Goal: Task Accomplishment & Management: Use online tool/utility

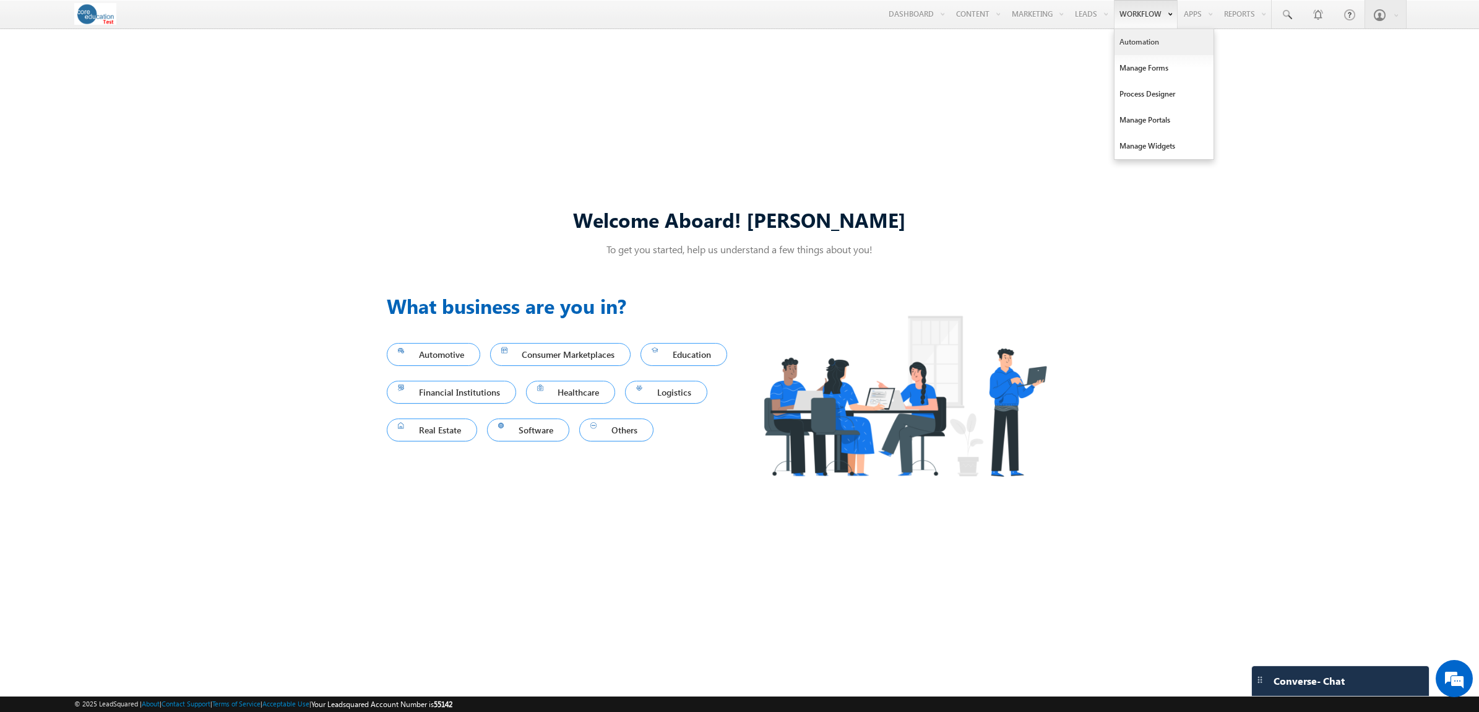
click at [1136, 39] on link "Automation" at bounding box center [1164, 42] width 99 height 26
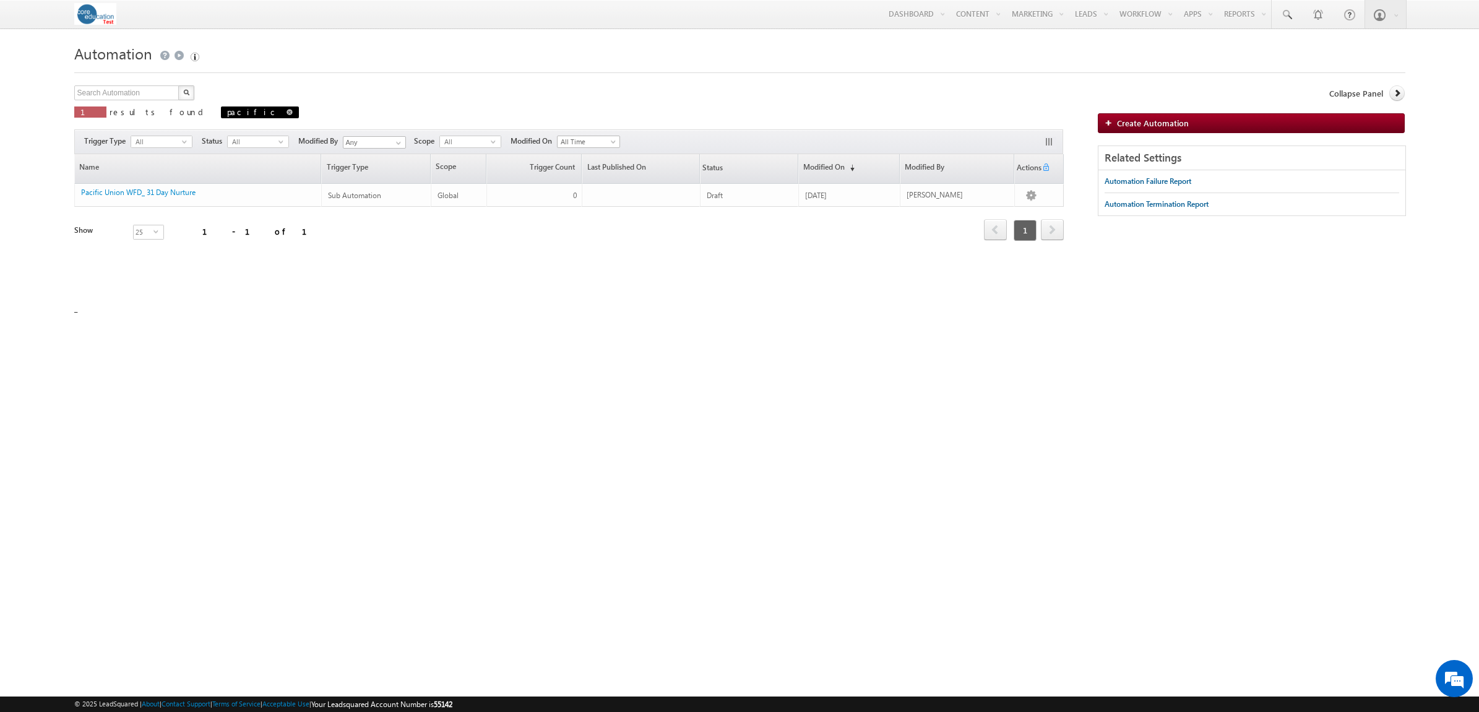
click at [287, 113] on span at bounding box center [290, 112] width 6 height 6
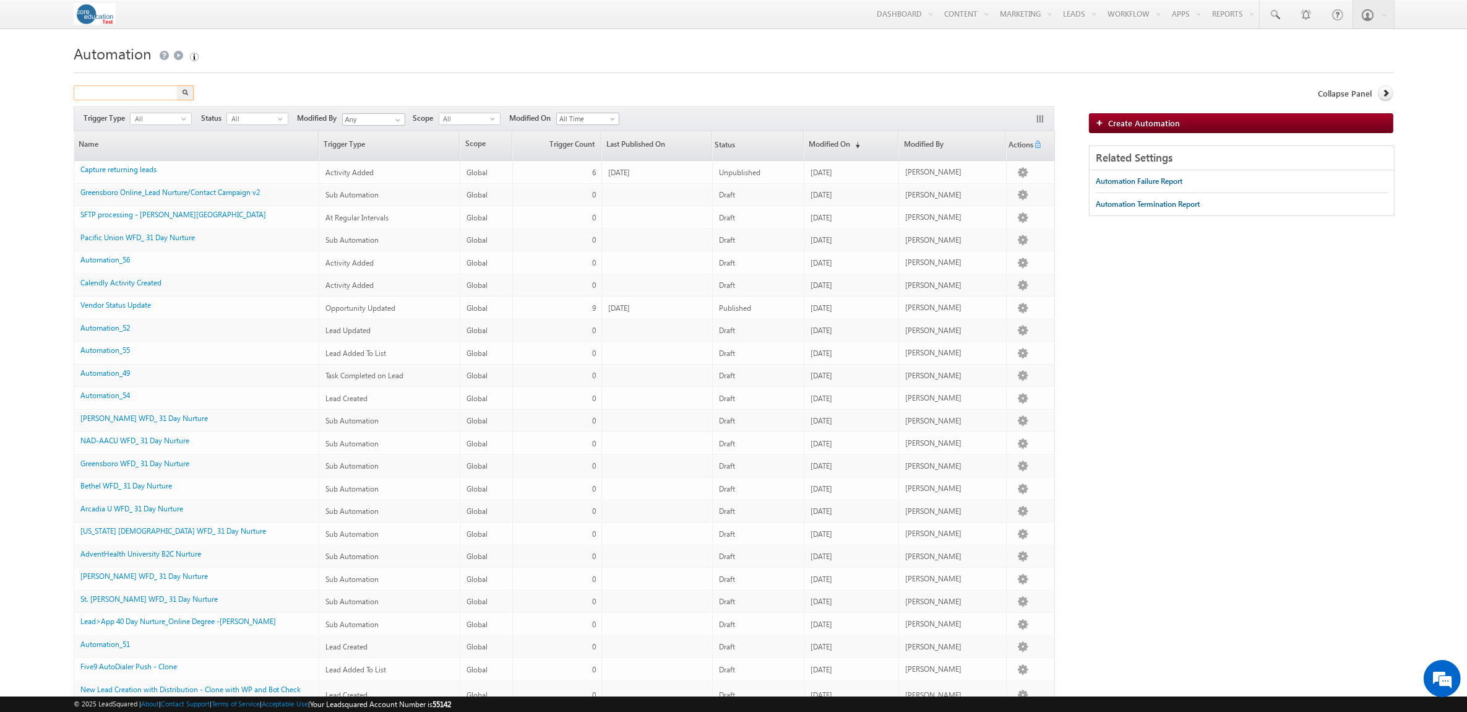
click at [135, 94] on input "text" at bounding box center [127, 92] width 106 height 15
type input "nurture"
click at [178, 85] on button "button" at bounding box center [186, 92] width 16 height 15
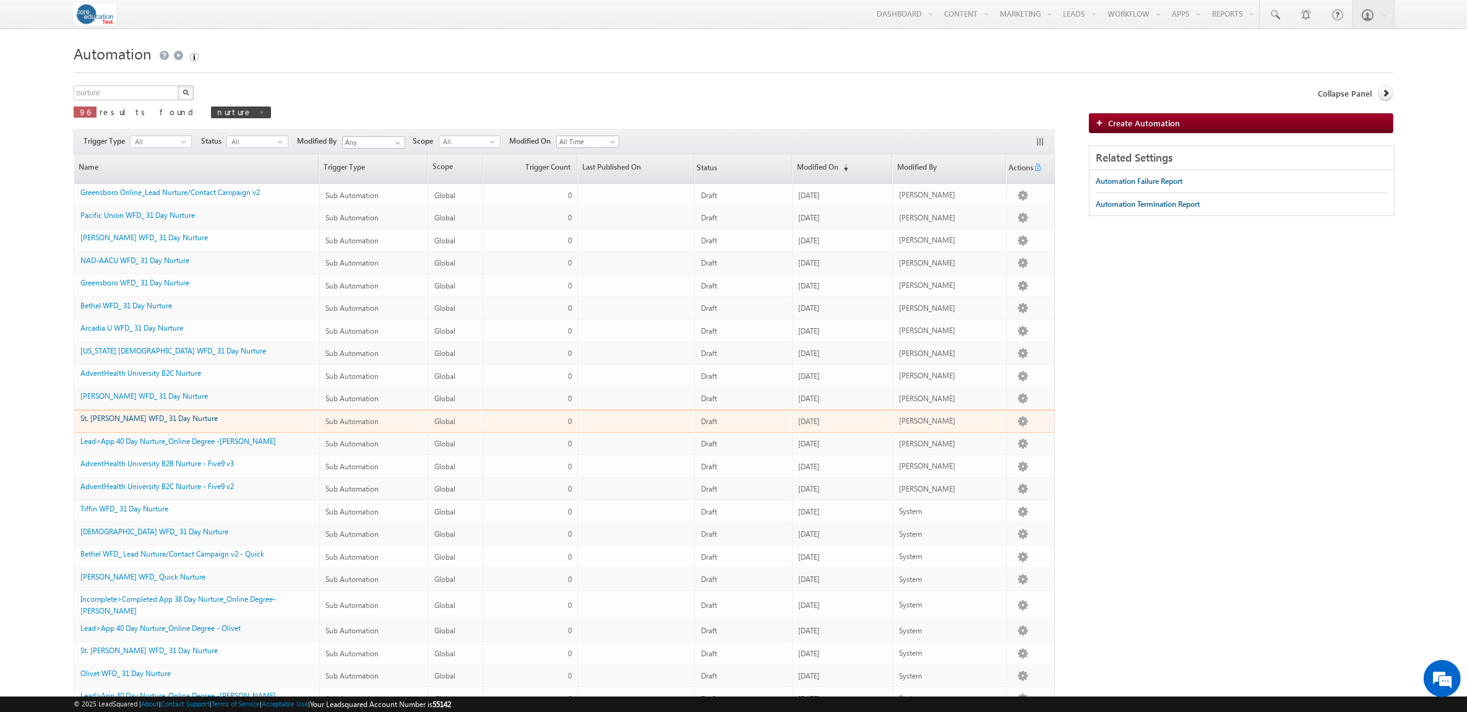
click at [141, 423] on link "St. [PERSON_NAME] WFD_ 31 Day Nurture" at bounding box center [148, 417] width 137 height 9
